Goal: Transaction & Acquisition: Purchase product/service

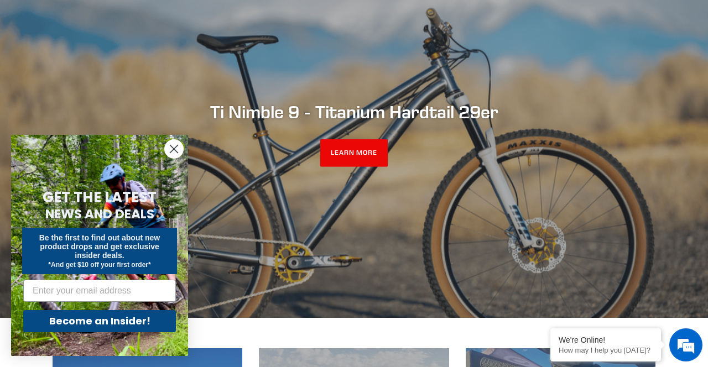
scroll to position [133, 0]
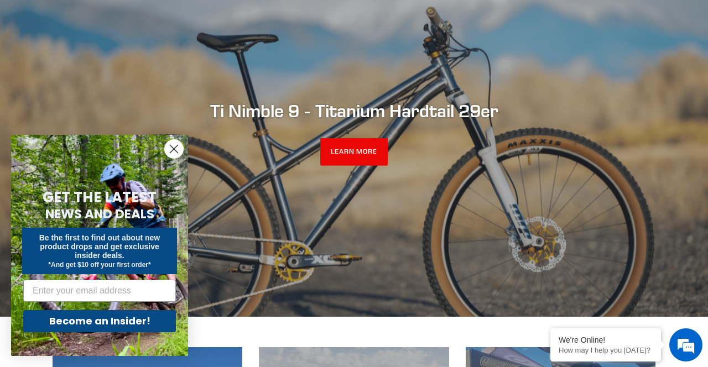
click at [173, 154] on circle "Close dialog" at bounding box center [174, 149] width 18 height 18
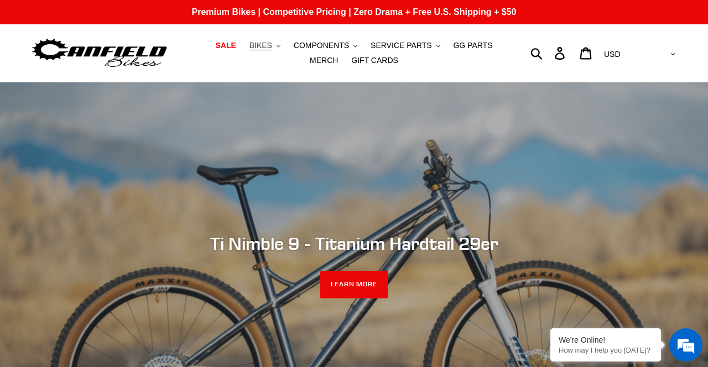
scroll to position [0, 0]
click at [354, 46] on icon ".cls-1{fill:#231f20}" at bounding box center [356, 46] width 4 height 4
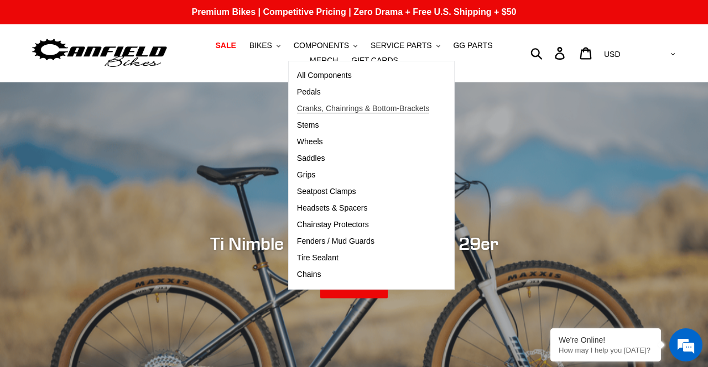
click at [312, 110] on span "Cranks, Chainrings & Bottom-Brackets" at bounding box center [363, 108] width 133 height 9
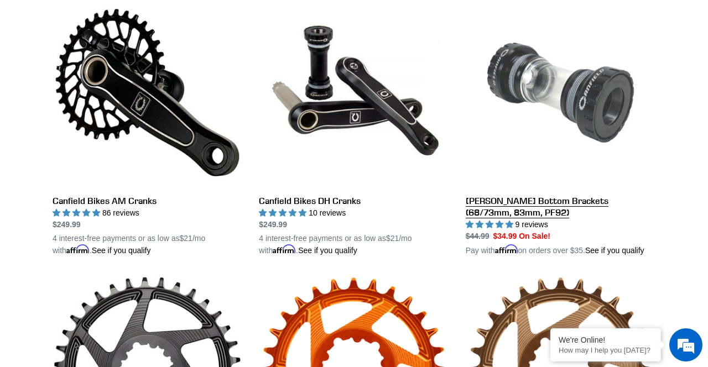
scroll to position [346, 0]
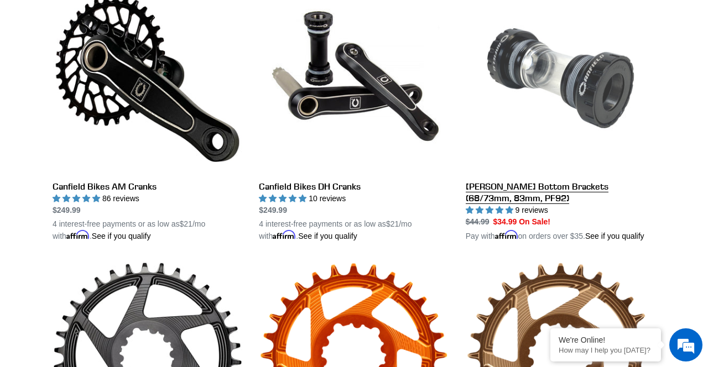
click at [540, 71] on link "[PERSON_NAME] Bottom Brackets (68/73mm, 83mm, PF92)" at bounding box center [561, 112] width 190 height 259
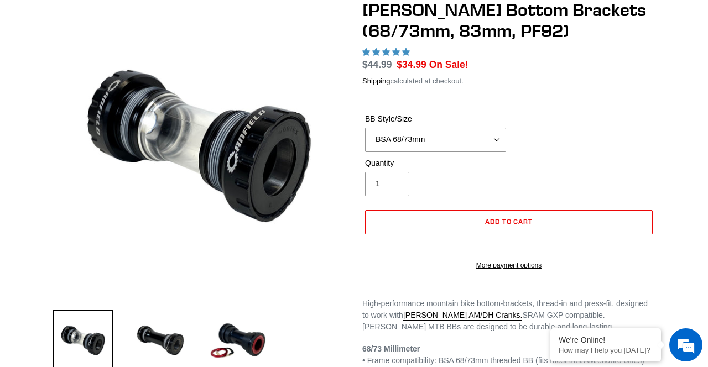
scroll to position [113, 0]
select select "highest-rating"
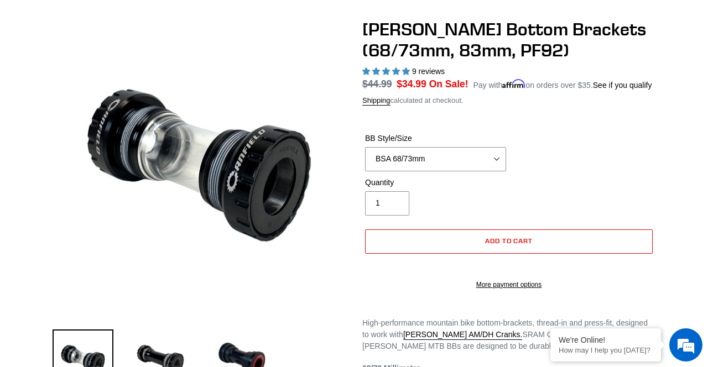
scroll to position [0, 0]
